Goal: Transaction & Acquisition: Book appointment/travel/reservation

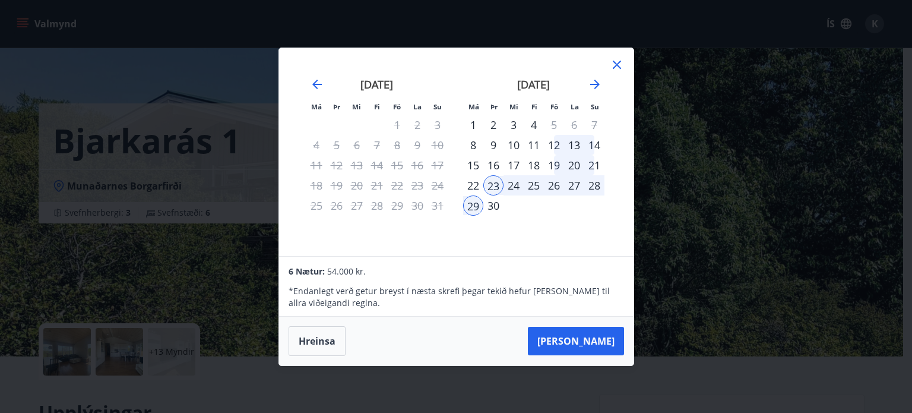
scroll to position [270, 0]
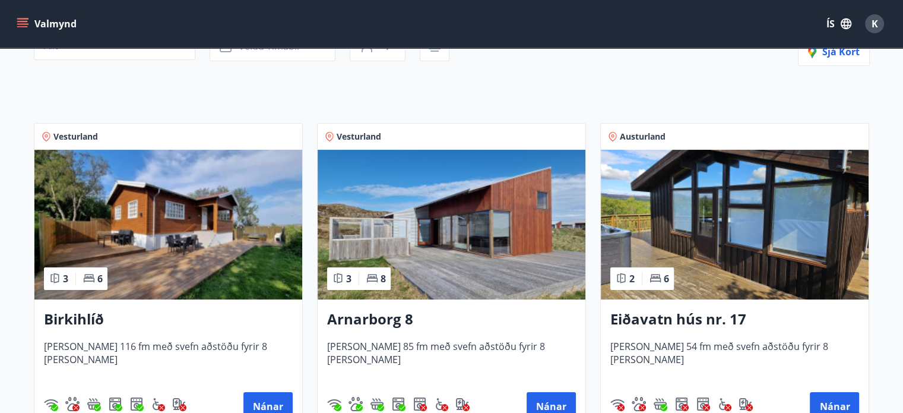
scroll to position [193, 0]
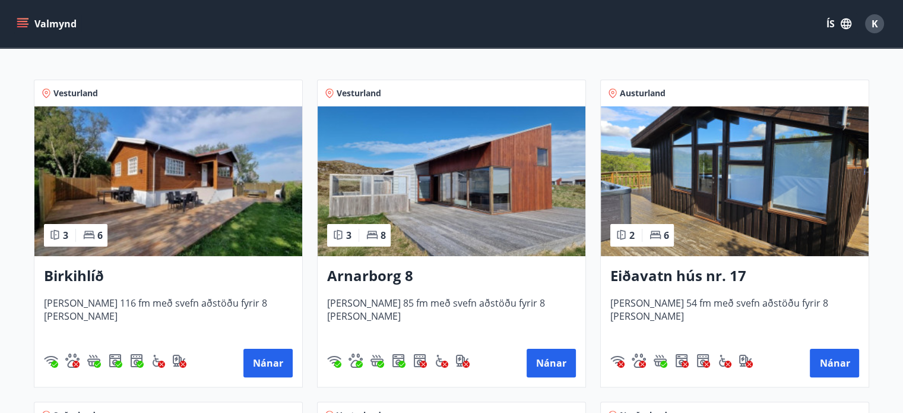
click at [94, 194] on img at bounding box center [168, 181] width 268 height 150
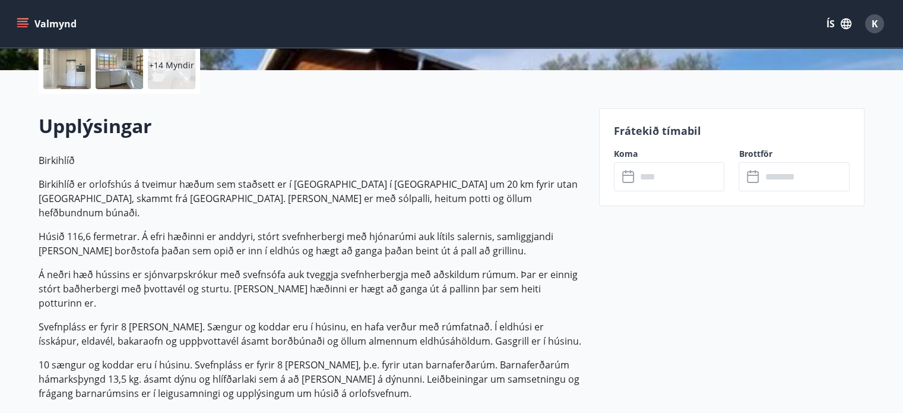
scroll to position [706, 0]
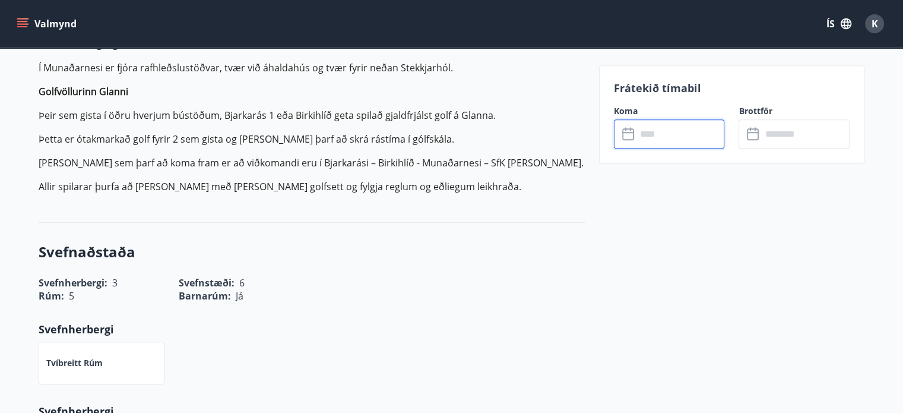
click at [651, 131] on input "text" at bounding box center [680, 133] width 88 height 29
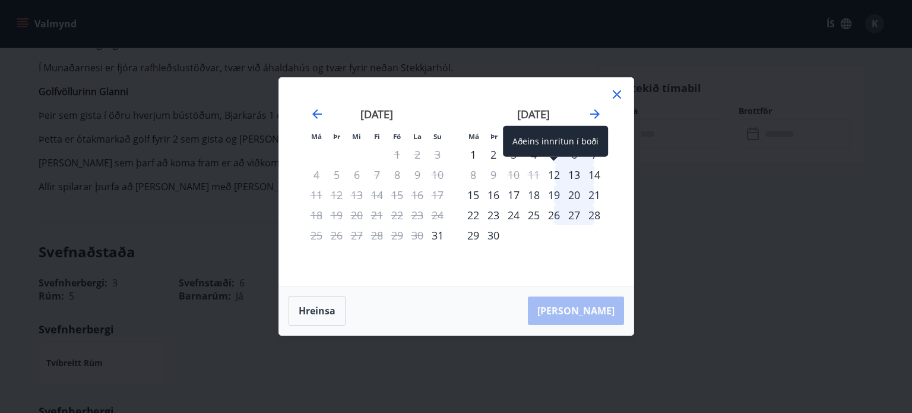
click at [556, 177] on div "12" at bounding box center [554, 174] width 20 height 20
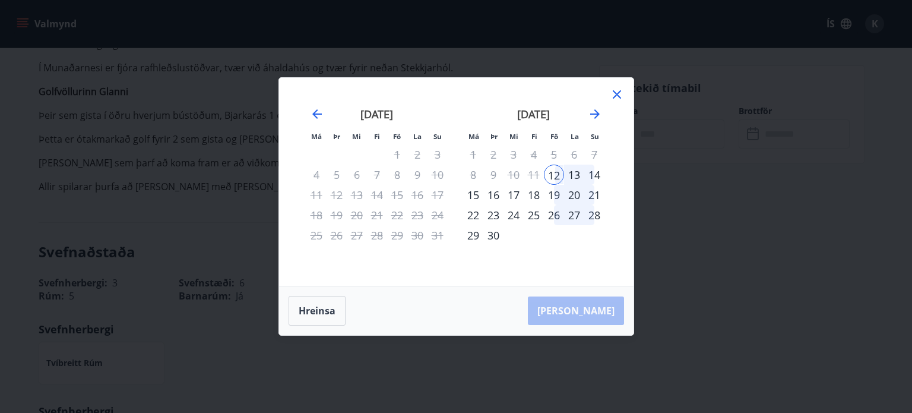
click at [615, 90] on icon at bounding box center [617, 94] width 14 height 14
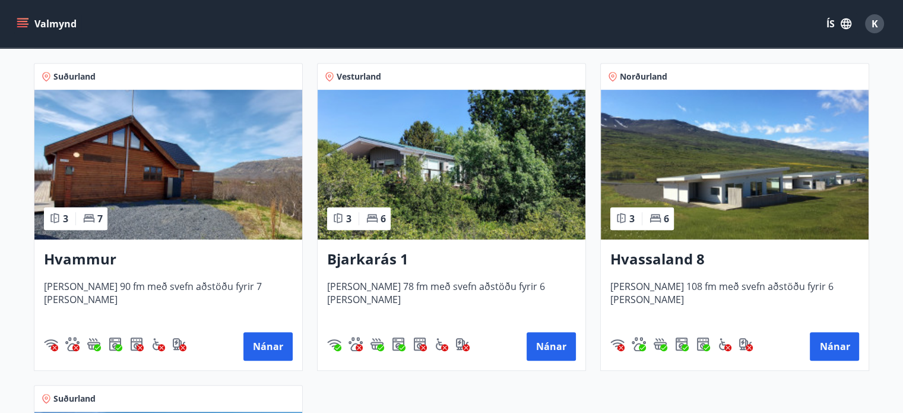
scroll to position [533, 0]
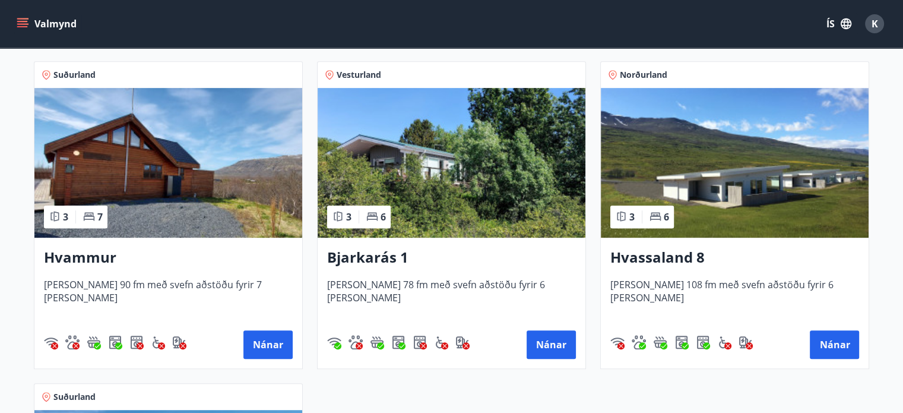
click at [183, 289] on span "[PERSON_NAME] 90 fm með svefn aðstöðu fyrir 7 [PERSON_NAME]" at bounding box center [168, 297] width 249 height 39
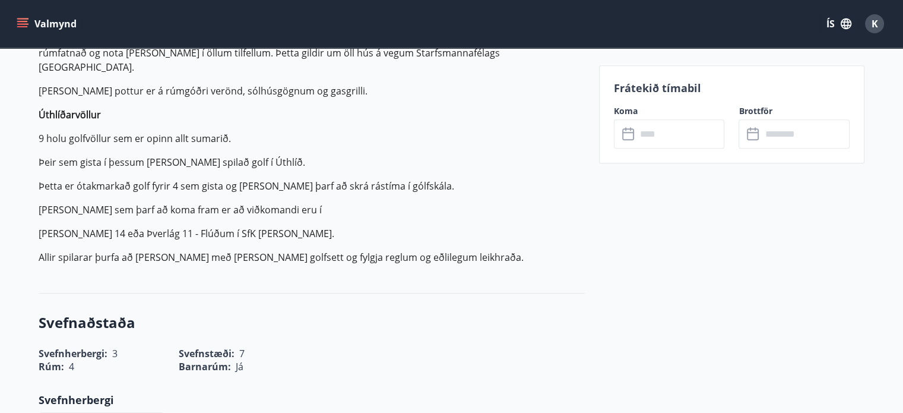
scroll to position [607, 0]
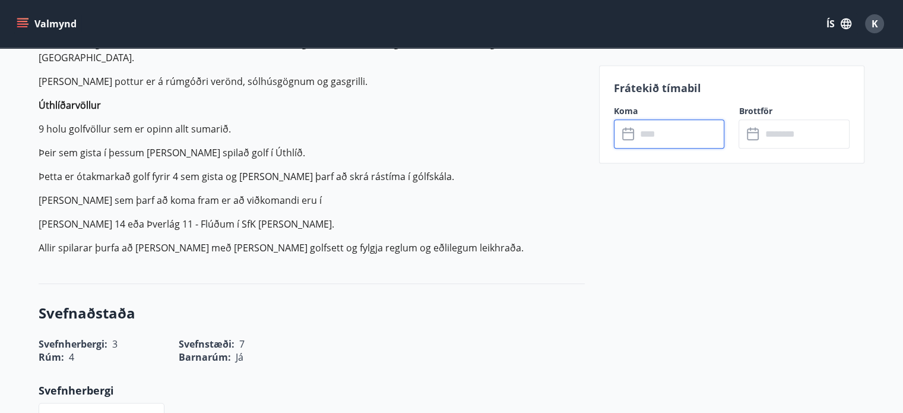
click at [640, 124] on input "text" at bounding box center [680, 133] width 88 height 29
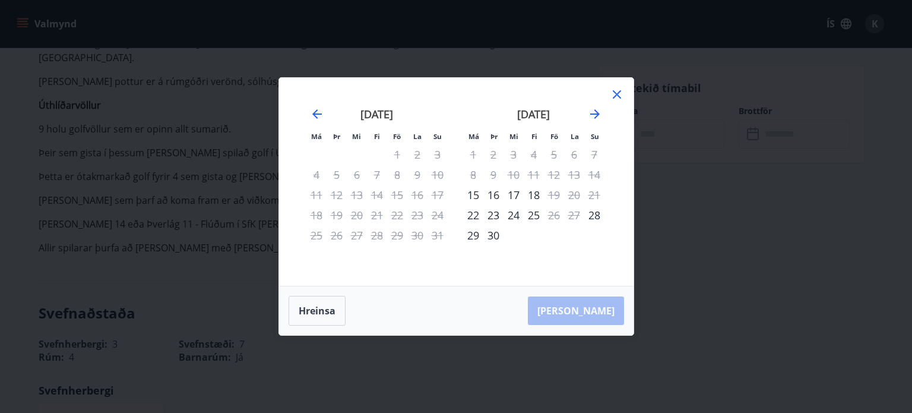
click at [620, 96] on icon at bounding box center [617, 94] width 14 height 14
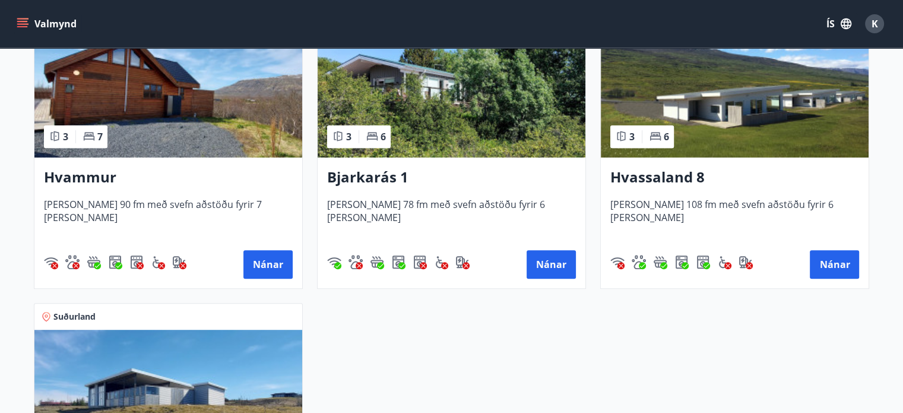
scroll to position [612, 0]
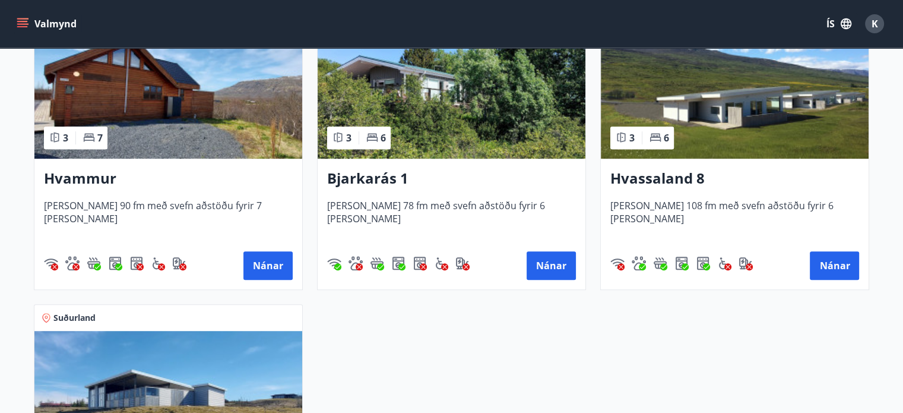
click at [359, 170] on h3 "Bjarkarás 1" at bounding box center [451, 178] width 249 height 21
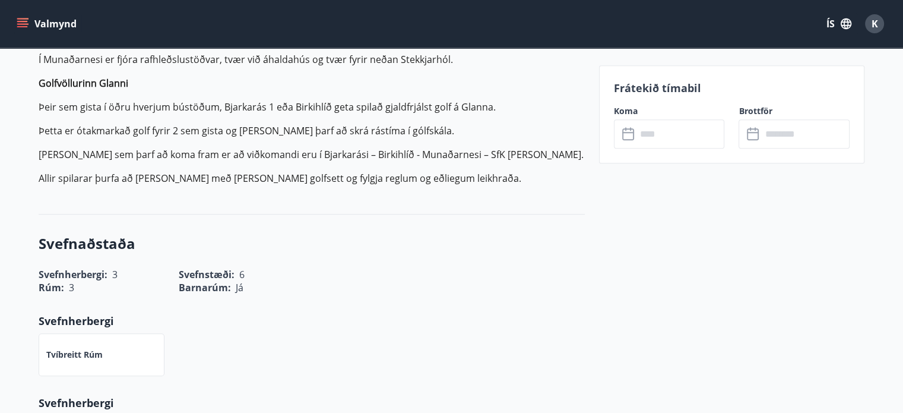
scroll to position [657, 0]
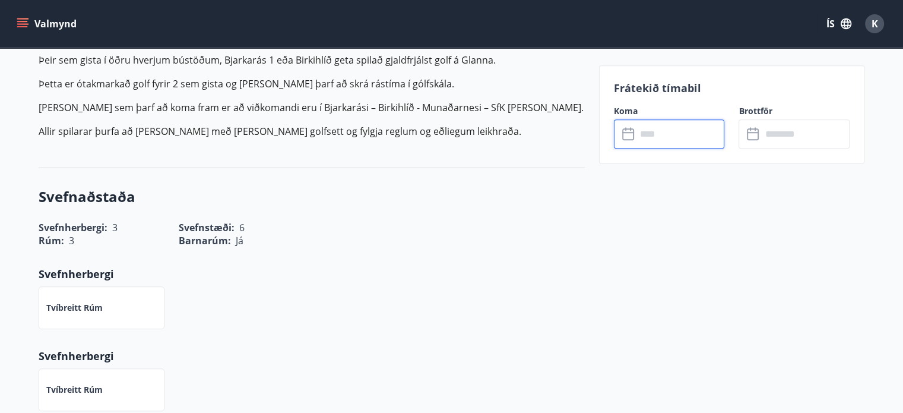
click at [640, 132] on input "text" at bounding box center [680, 133] width 88 height 29
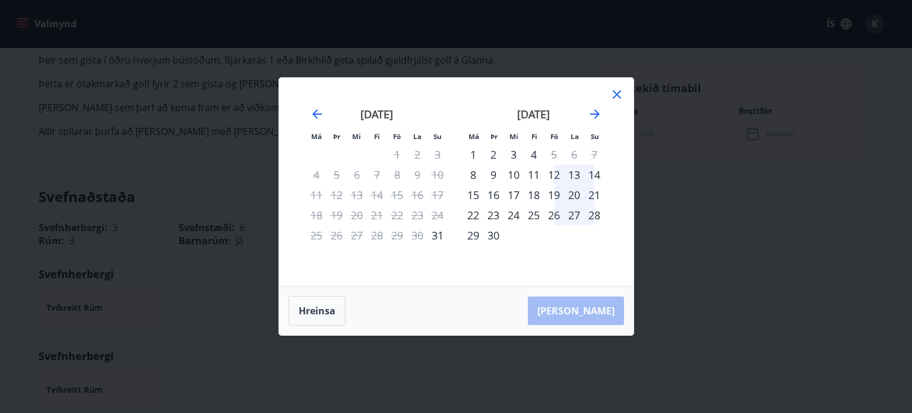
click at [560, 212] on div "26" at bounding box center [554, 215] width 20 height 20
click at [613, 94] on icon at bounding box center [617, 94] width 14 height 14
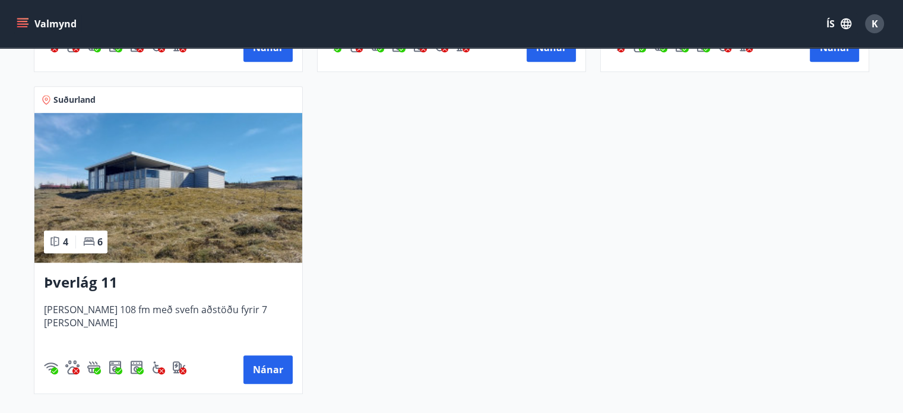
scroll to position [893, 0]
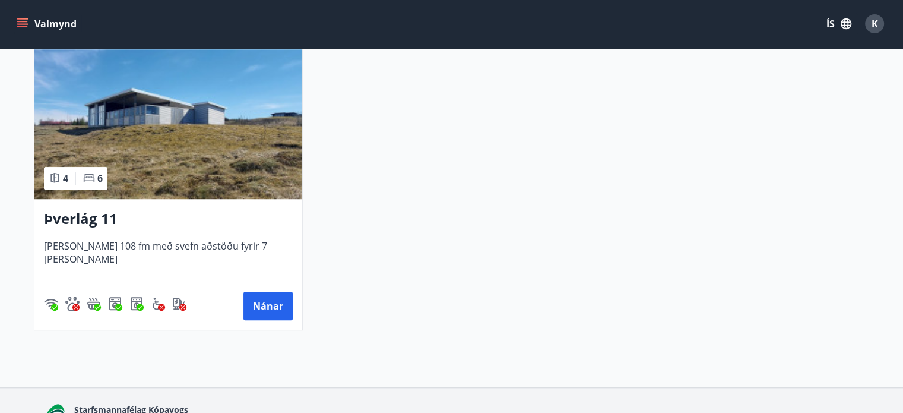
click at [107, 212] on h3 "Þverlág 11" at bounding box center [168, 218] width 249 height 21
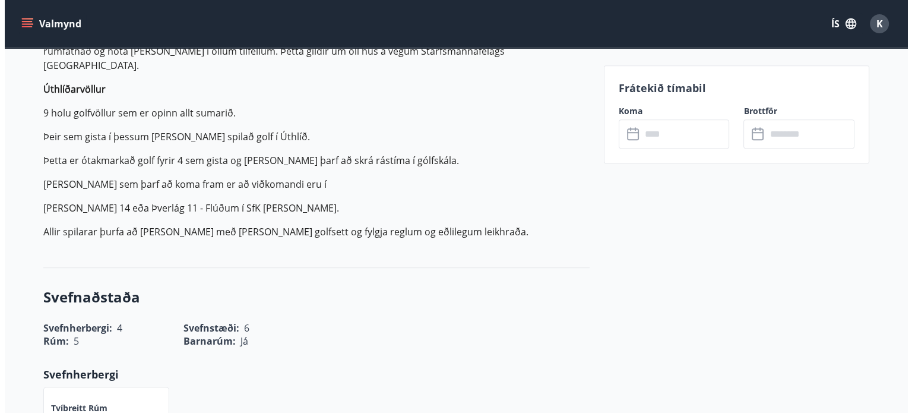
scroll to position [598, 0]
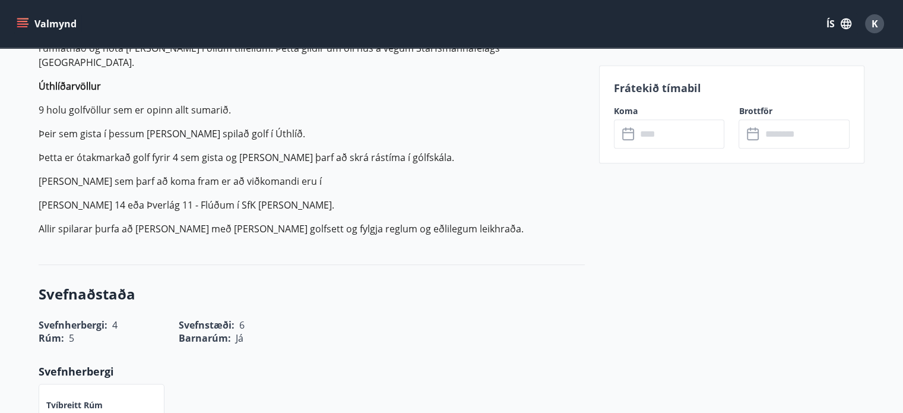
click at [651, 135] on input "text" at bounding box center [680, 133] width 88 height 29
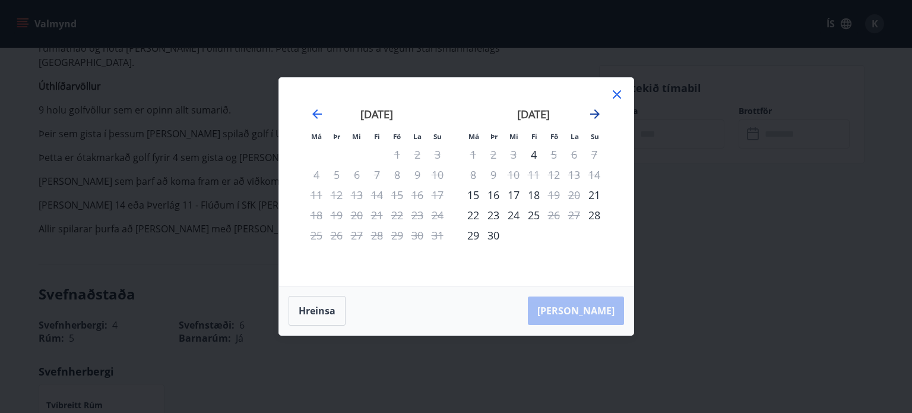
click at [589, 119] on icon "Move forward to switch to the next month." at bounding box center [595, 114] width 14 height 14
click at [314, 116] on icon "Move backward to switch to the previous month." at bounding box center [316, 113] width 9 height 9
click at [612, 96] on icon at bounding box center [617, 94] width 14 height 14
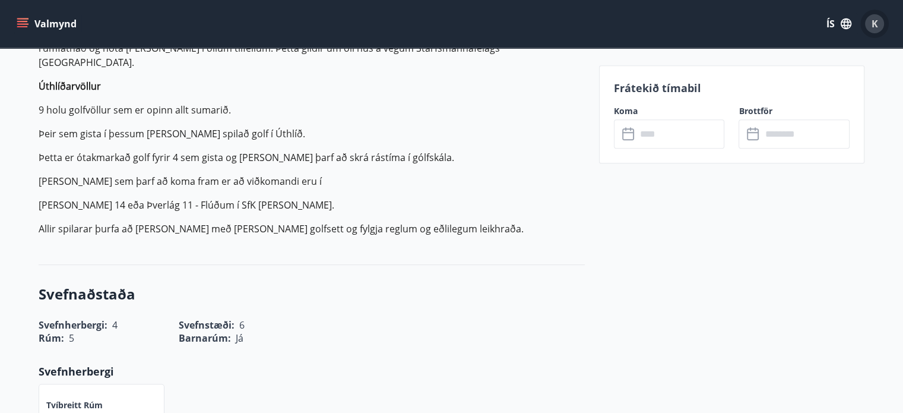
click at [874, 18] on span "K" at bounding box center [874, 23] width 7 height 13
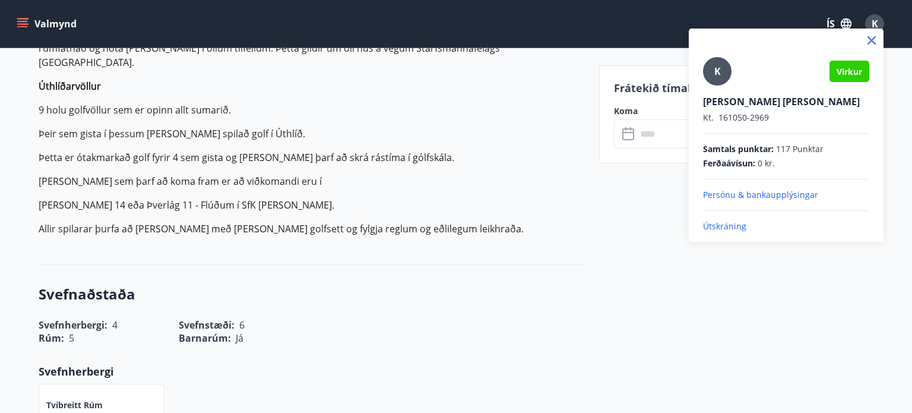
click at [726, 229] on p "Útskráning" at bounding box center [786, 226] width 166 height 12
